Goal: Task Accomplishment & Management: Use online tool/utility

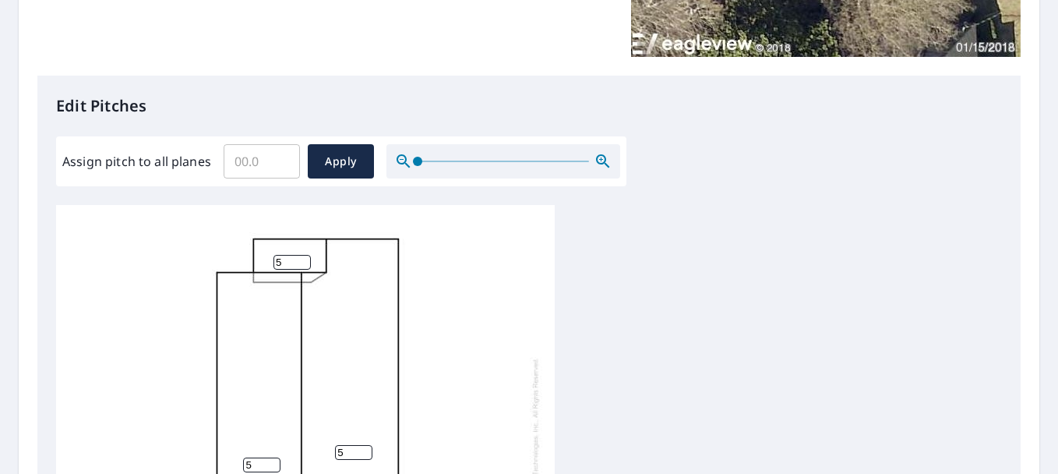
scroll to position [15, 0]
click at [242, 155] on input "Assign pitch to all planes" at bounding box center [262, 161] width 76 height 44
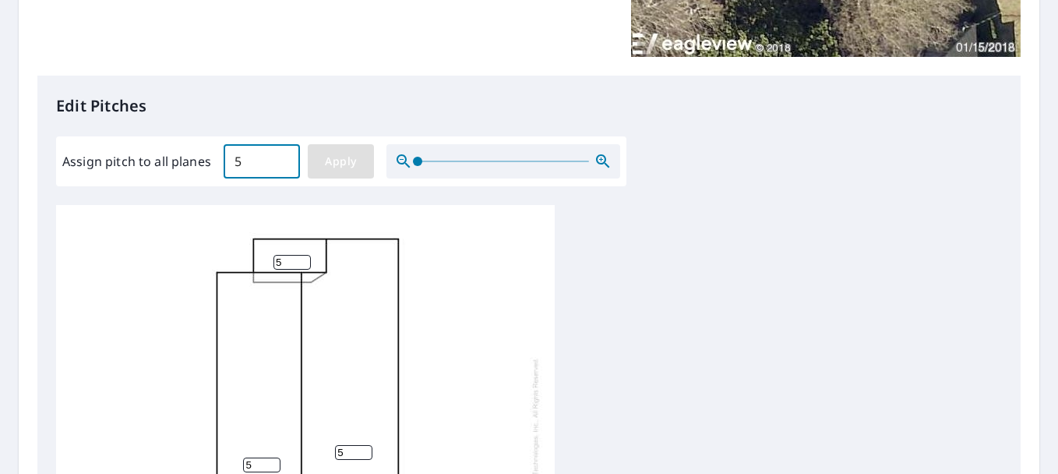
type input "5"
click at [361, 162] on button "Apply" at bounding box center [341, 161] width 66 height 34
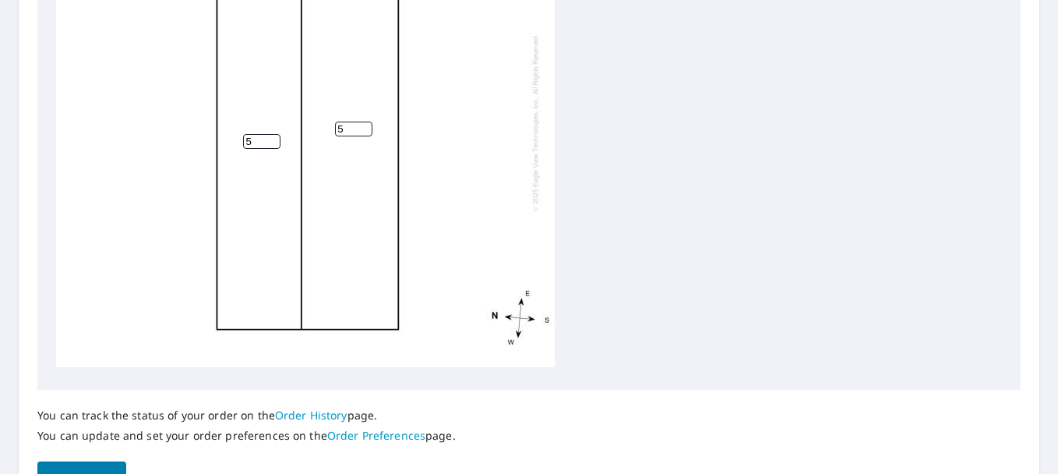
scroll to position [759, 0]
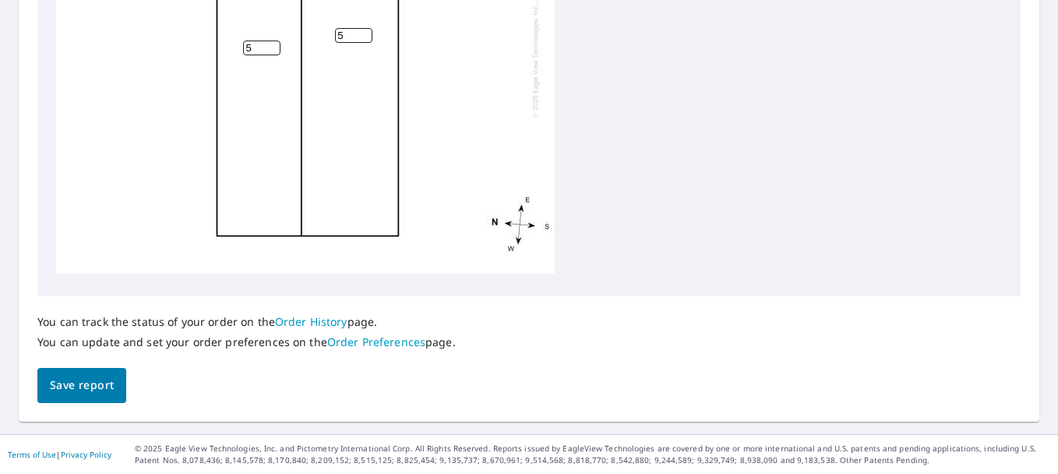
click at [110, 385] on span "Save report" at bounding box center [82, 384] width 64 height 19
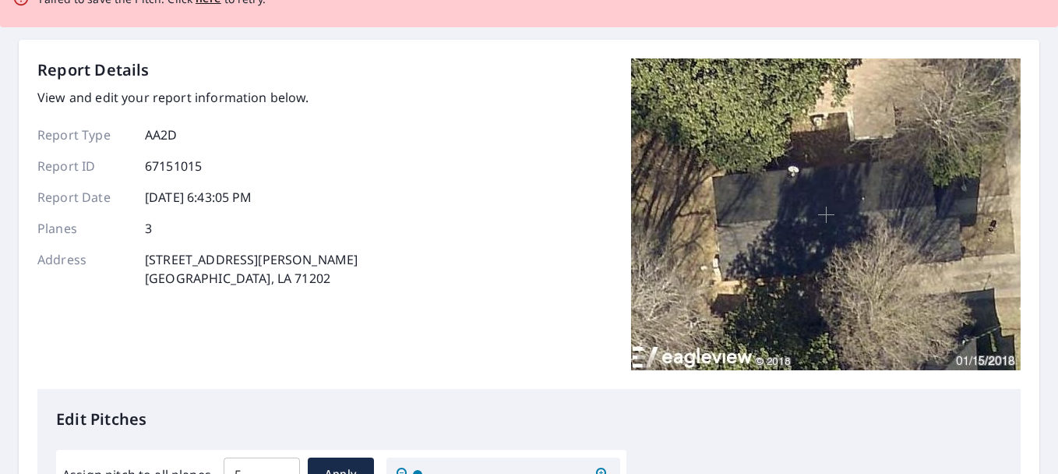
scroll to position [0, 0]
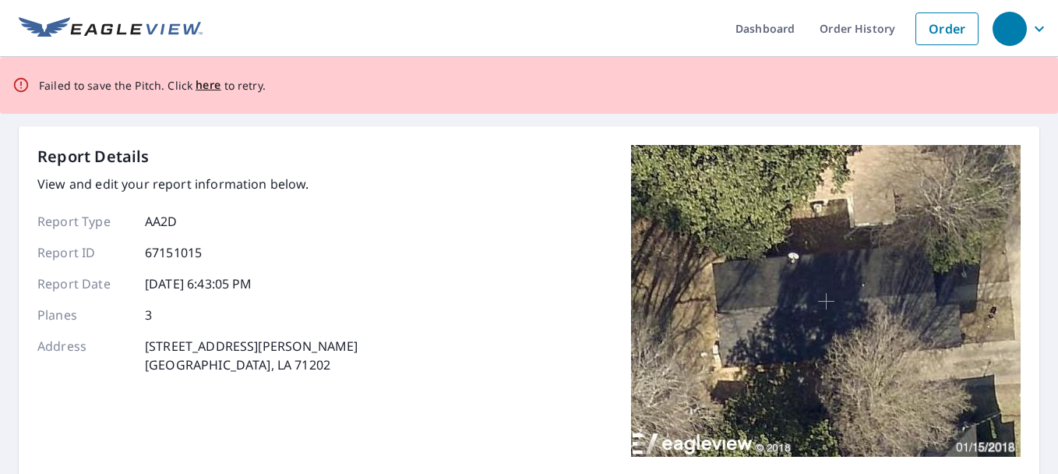
click at [199, 98] on div "Failed to save the Pitch. Click here to retry." at bounding box center [152, 85] width 227 height 32
click at [204, 87] on span "here" at bounding box center [209, 85] width 26 height 19
click at [211, 88] on span "here" at bounding box center [209, 85] width 26 height 19
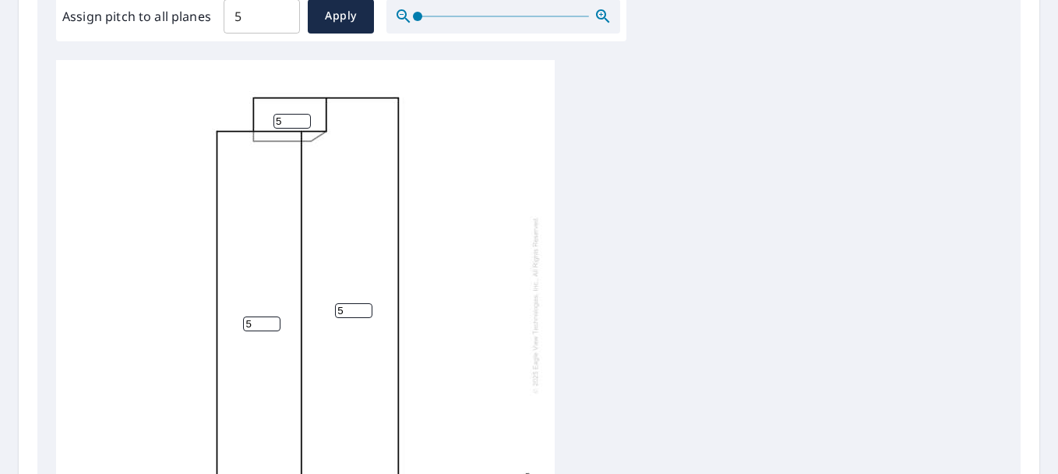
click at [288, 114] on input "5" at bounding box center [291, 121] width 37 height 15
type input "5"
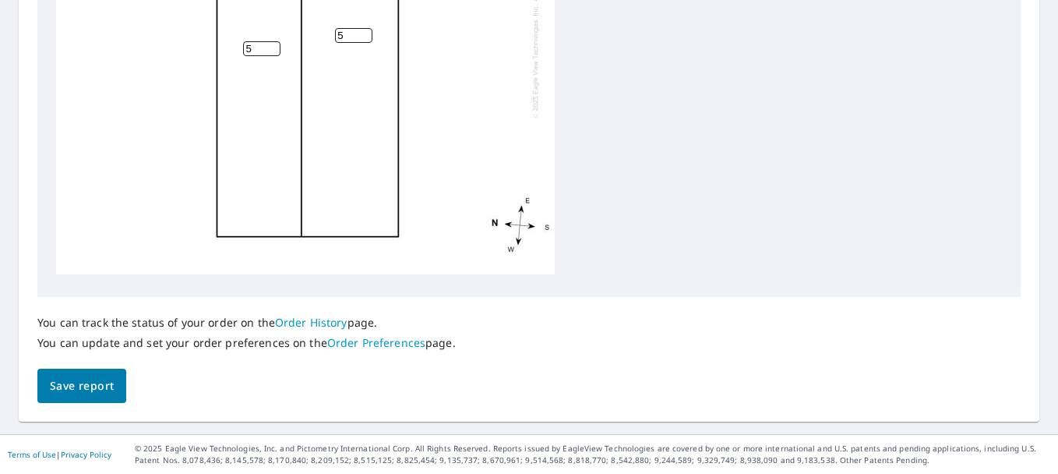
type input "0"
click at [115, 383] on button "Save report" at bounding box center [81, 385] width 89 height 35
